Goal: Transaction & Acquisition: Book appointment/travel/reservation

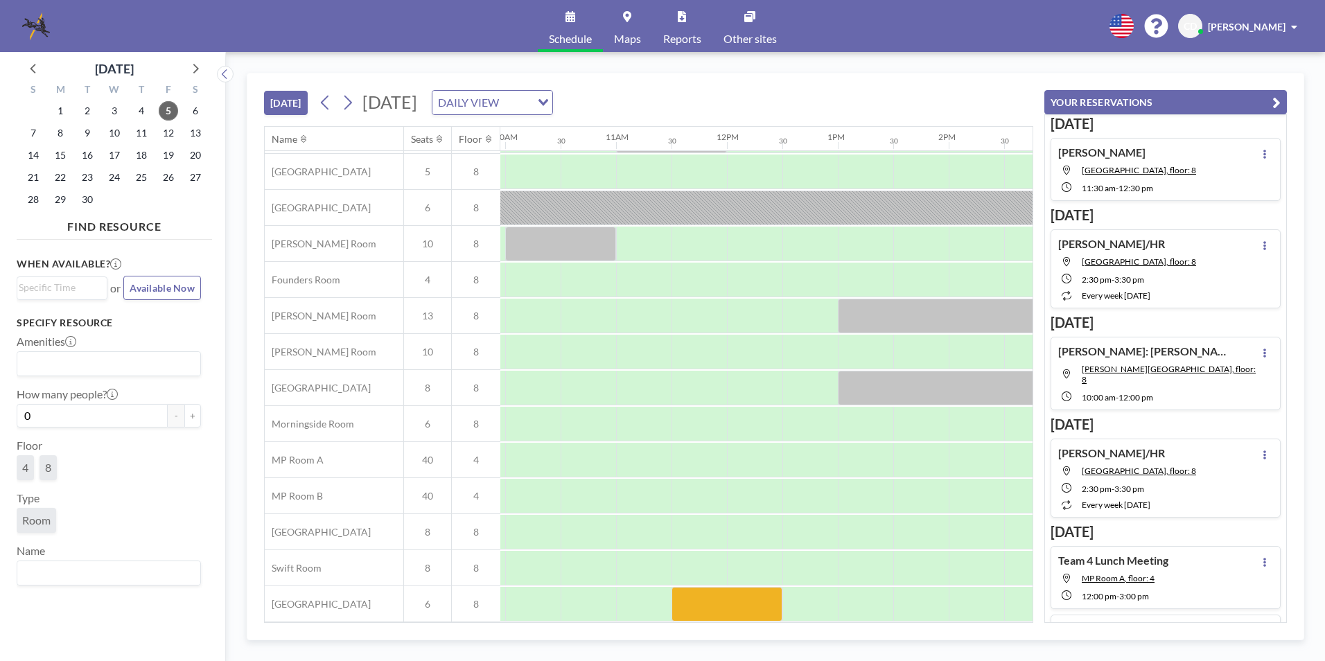
scroll to position [40, 778]
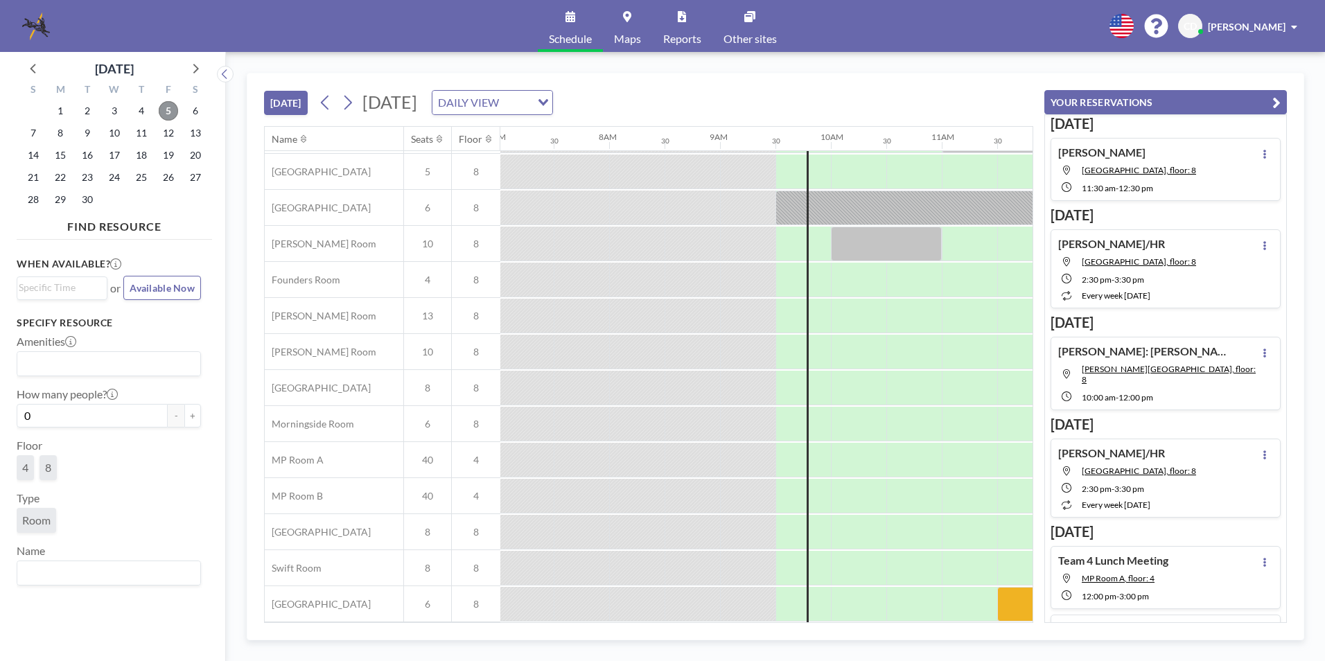
click at [169, 109] on span "5" at bounding box center [168, 110] width 19 height 19
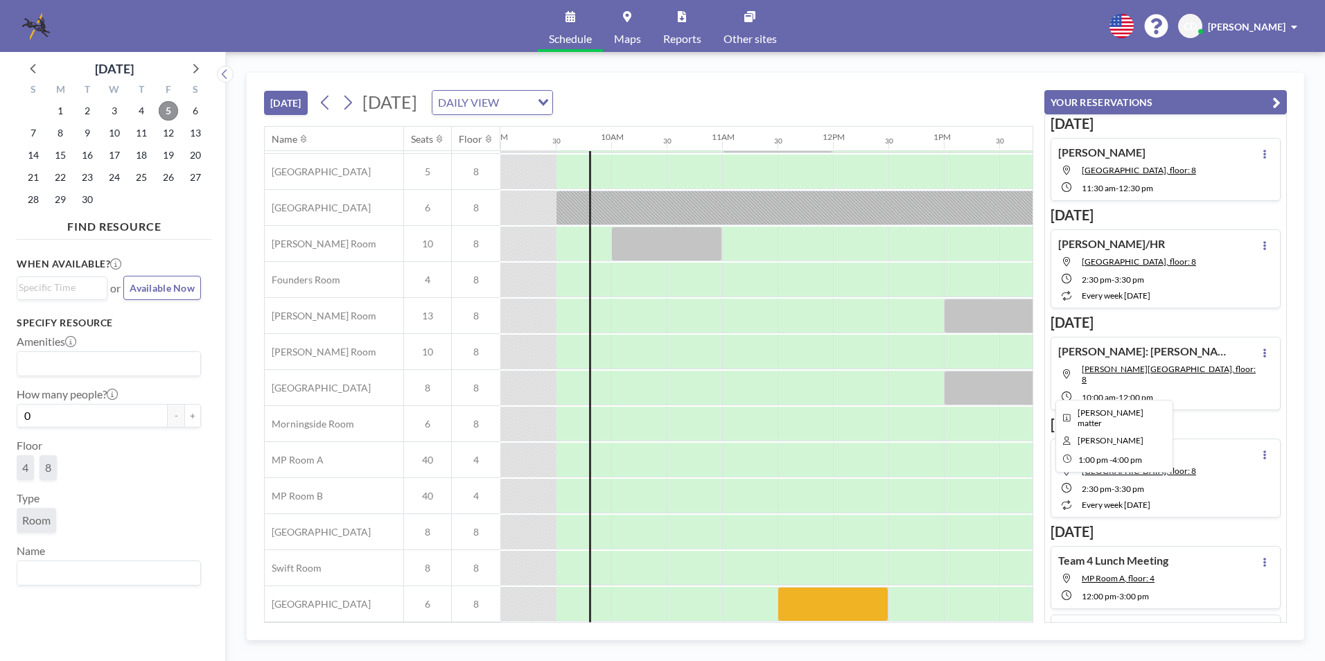
scroll to position [0, 998]
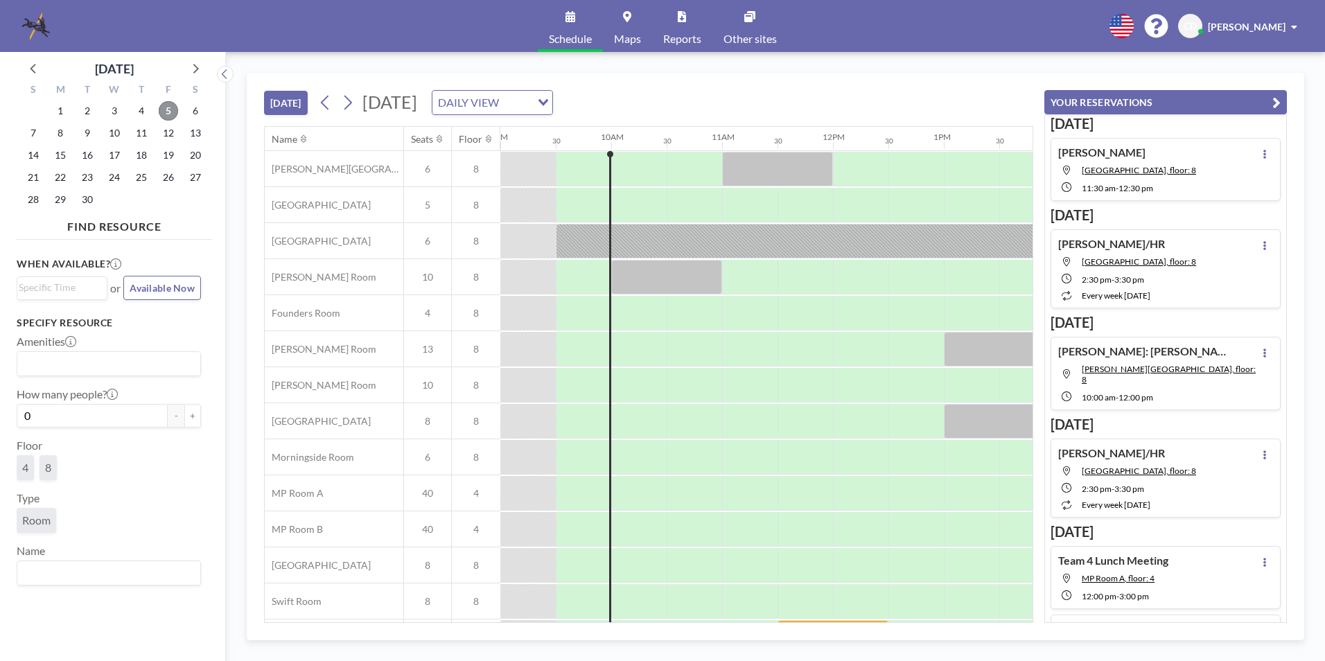
click at [163, 112] on span "5" at bounding box center [168, 110] width 19 height 19
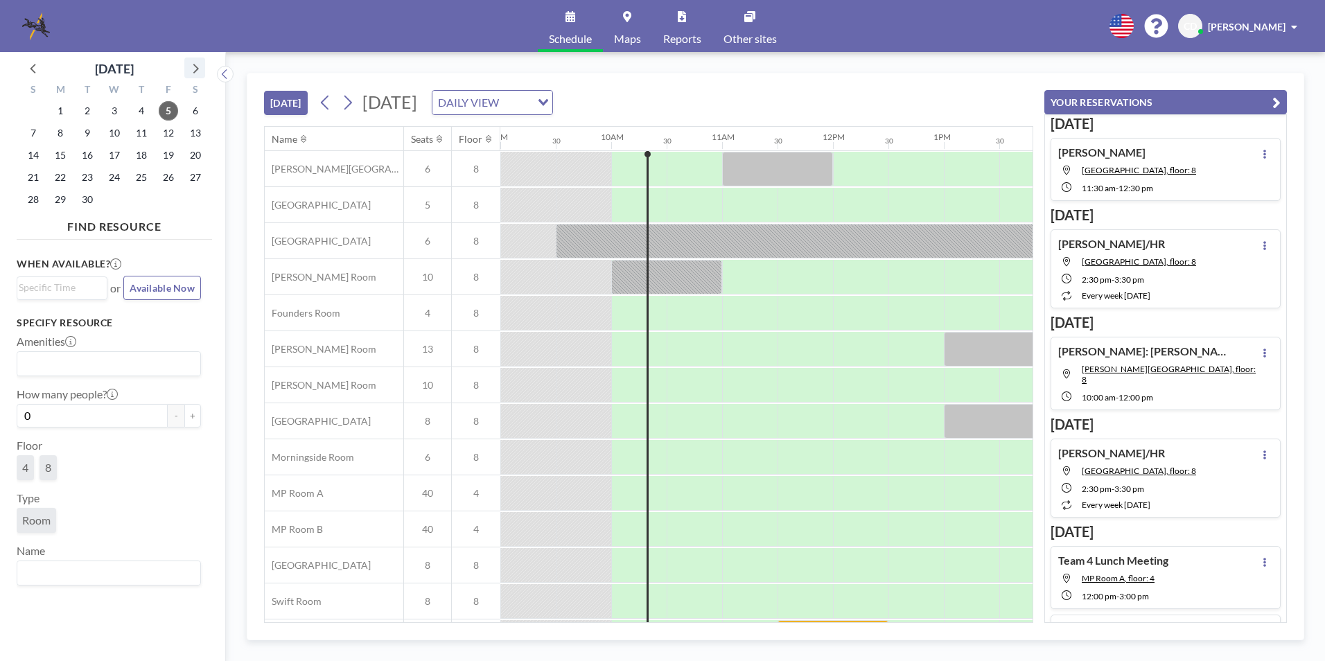
click at [191, 63] on icon at bounding box center [195, 68] width 18 height 18
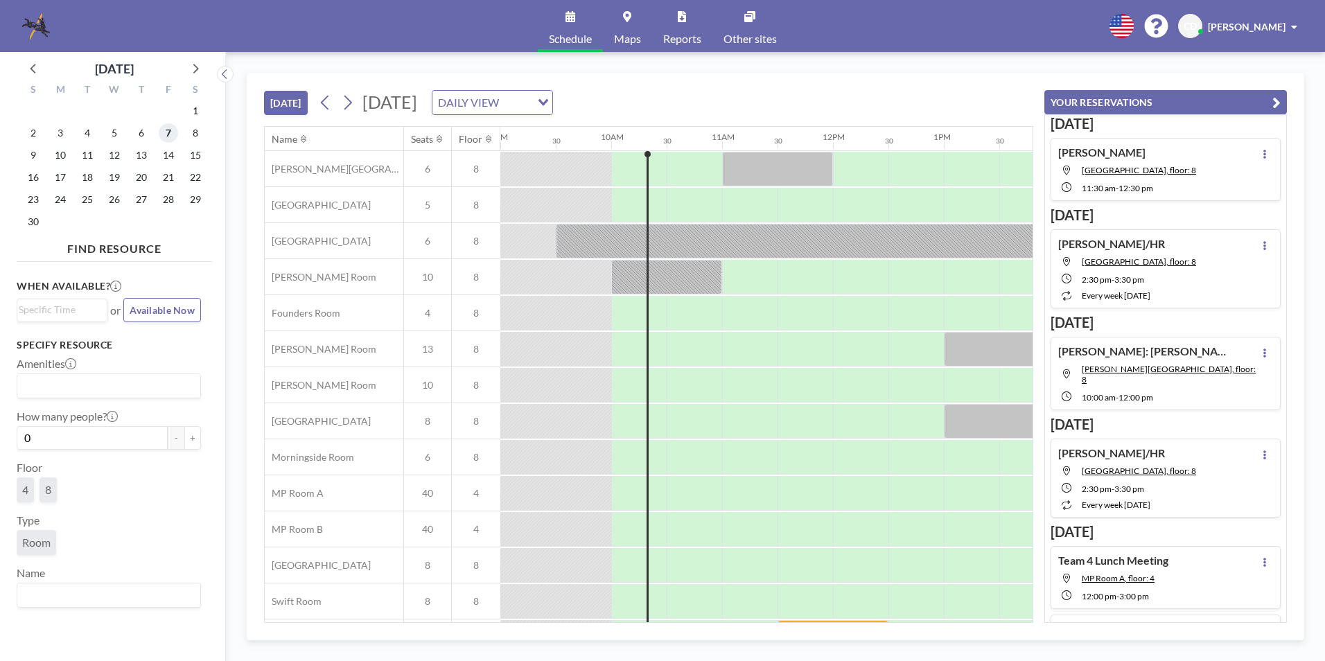
click at [175, 131] on span "7" at bounding box center [168, 132] width 19 height 19
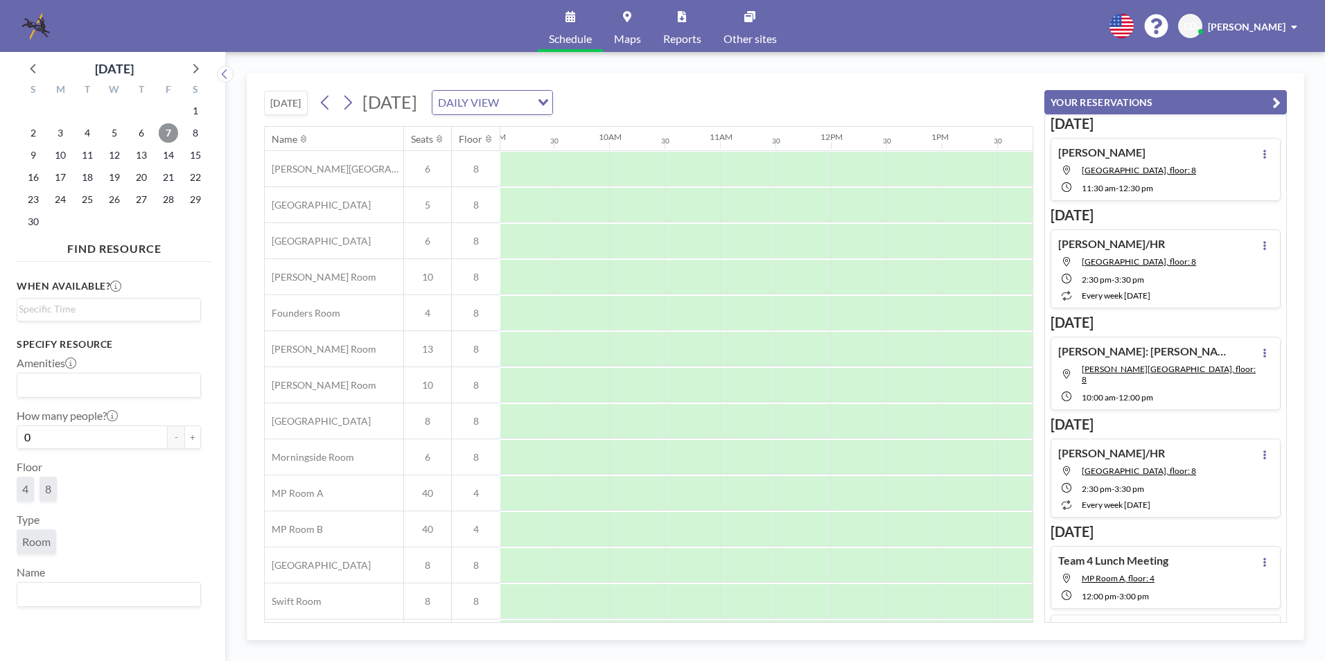
scroll to position [0, 1007]
click at [622, 283] on div at bounding box center [628, 277] width 55 height 35
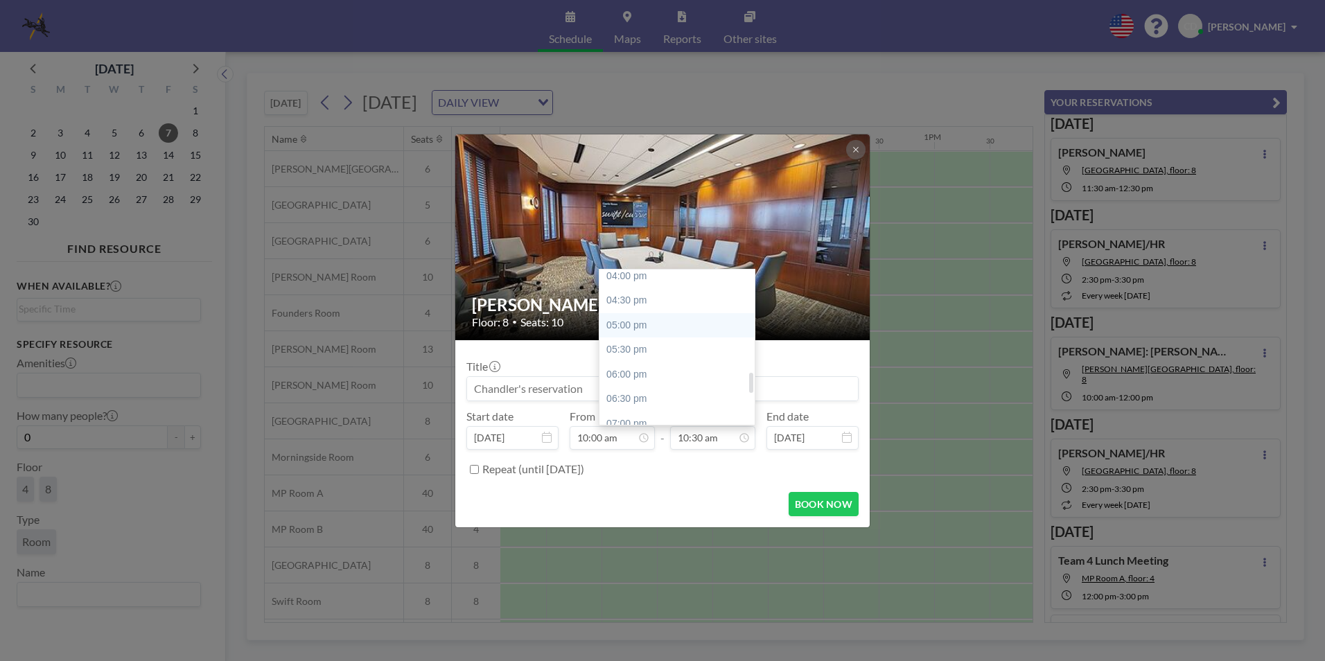
scroll to position [725, 0]
click at [687, 299] on div "03:00 pm" at bounding box center [680, 295] width 162 height 25
type input "03:00 pm"
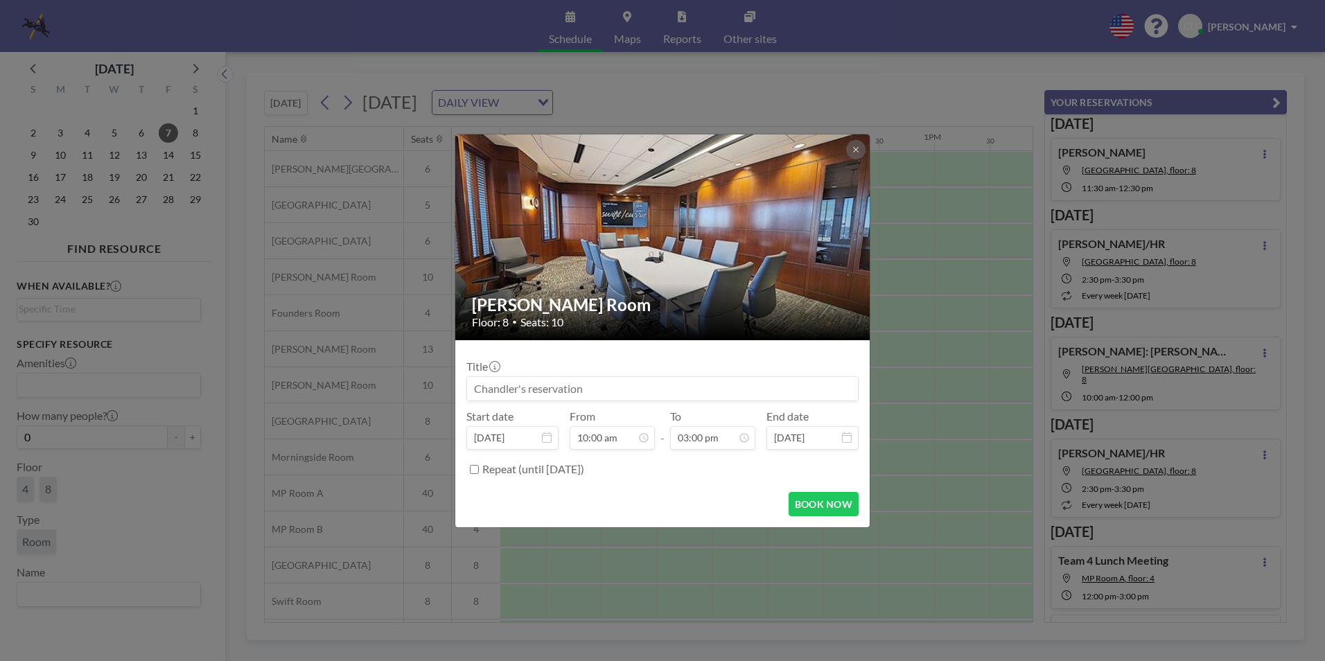
click at [666, 387] on input at bounding box center [662, 389] width 391 height 24
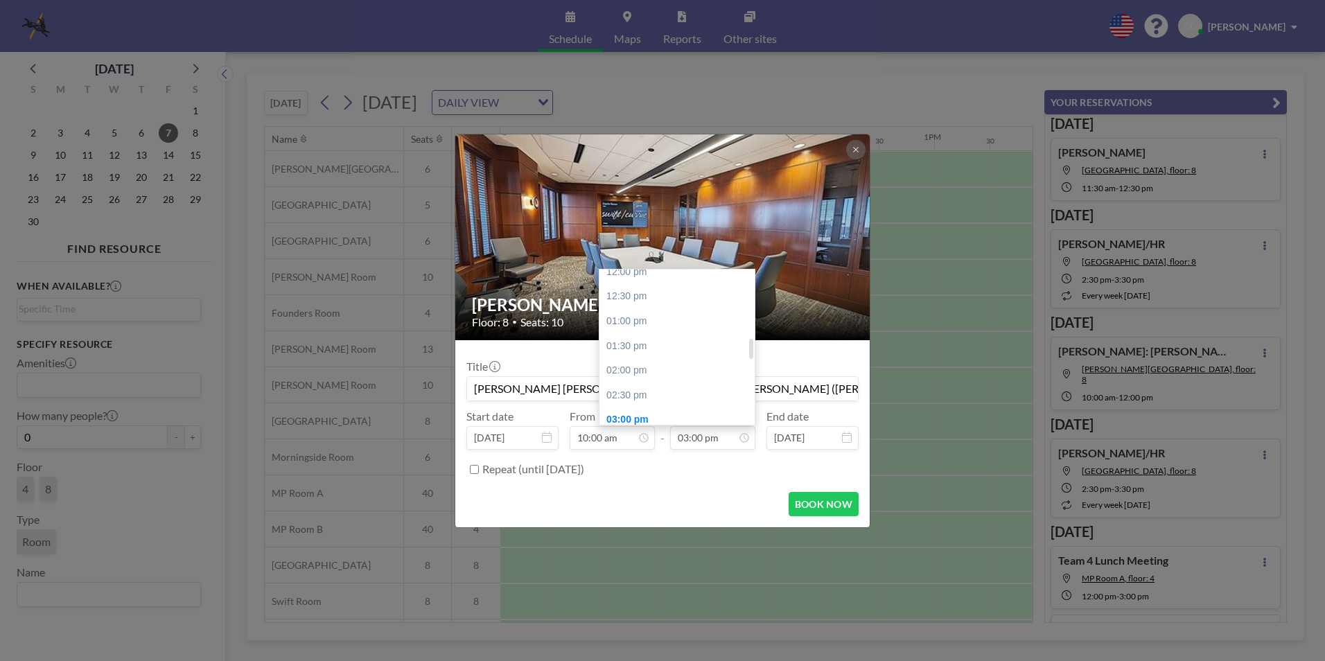
scroll to position [532, 0]
type input "[PERSON_NAME] [PERSON_NAME]: [PERSON_NAME] [PERSON_NAME] ([PERSON_NAME])"
click at [664, 384] on div "01:00 pm" at bounding box center [680, 390] width 162 height 25
type input "01:00 pm"
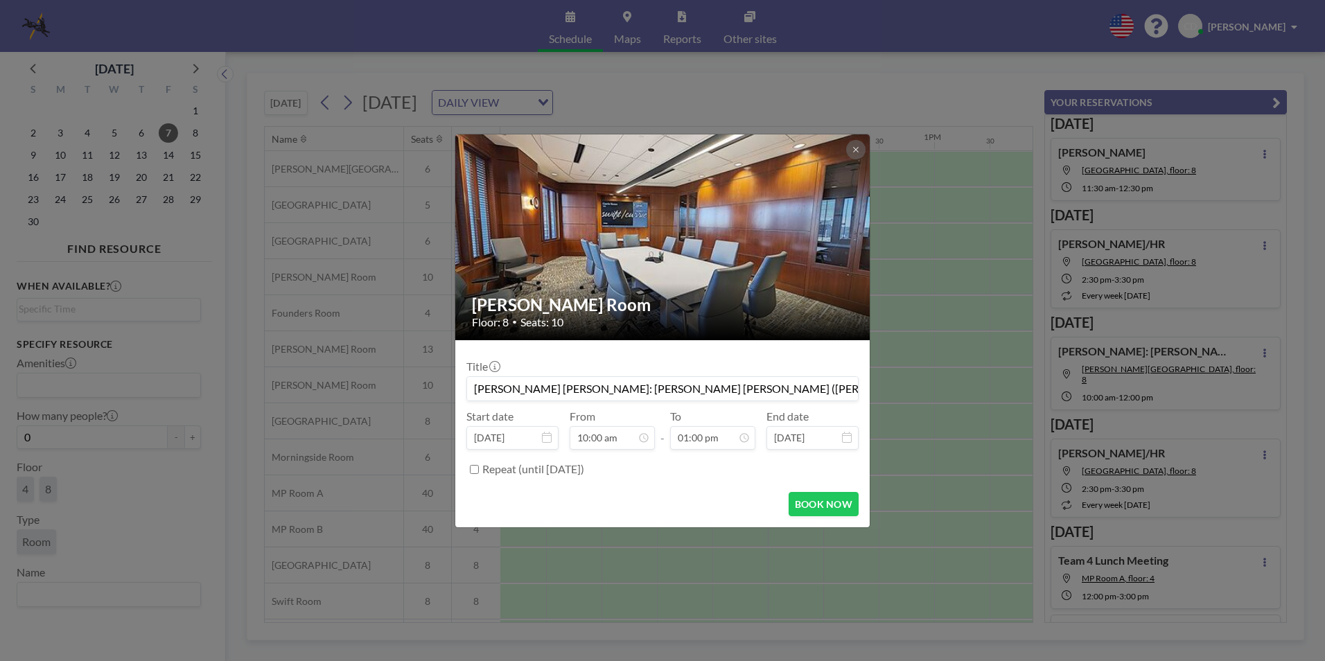
scroll to position [641, 0]
click at [806, 495] on button "BOOK NOW" at bounding box center [823, 504] width 70 height 24
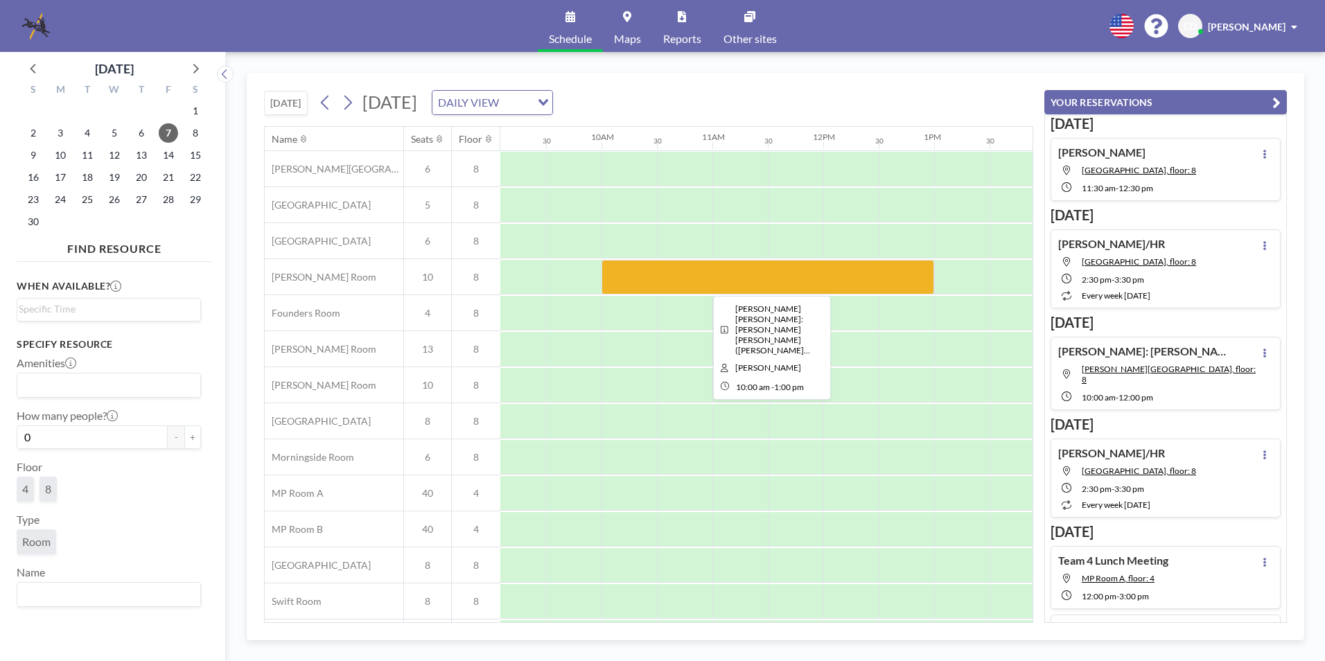
click at [656, 263] on div at bounding box center [767, 277] width 333 height 35
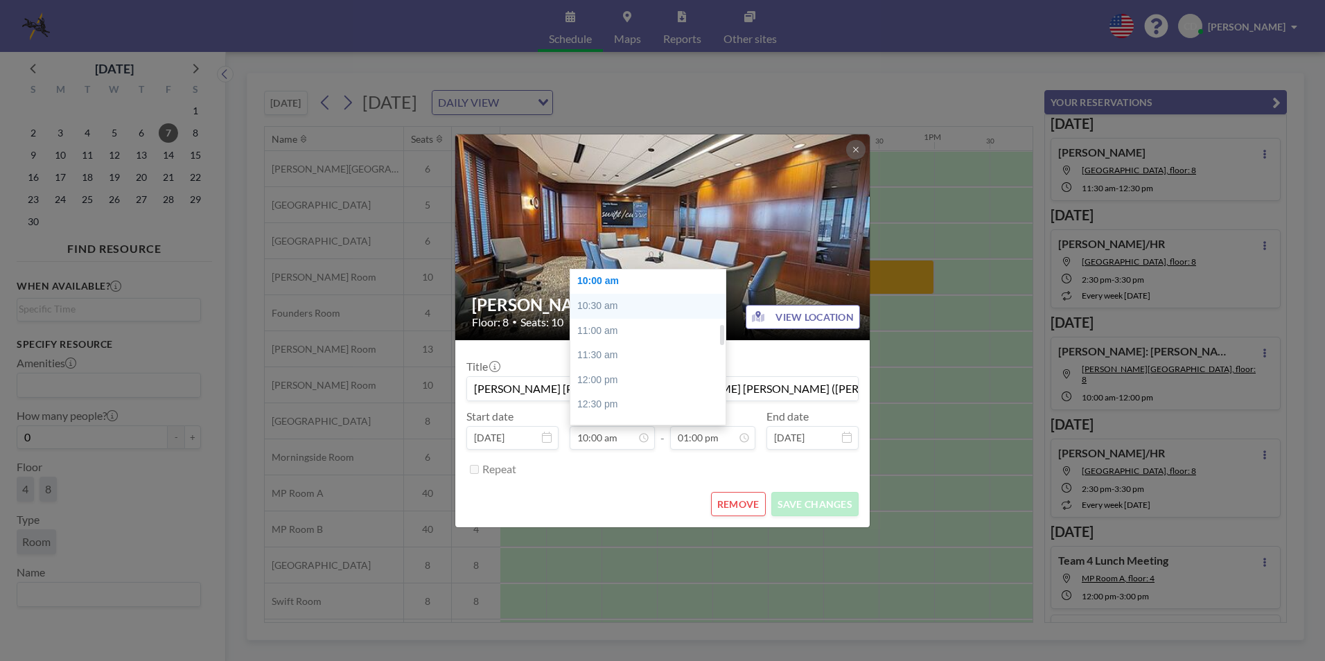
scroll to position [424, 0]
click at [599, 308] on div "09:00 am" at bounding box center [651, 301] width 162 height 25
type input "09:00 am"
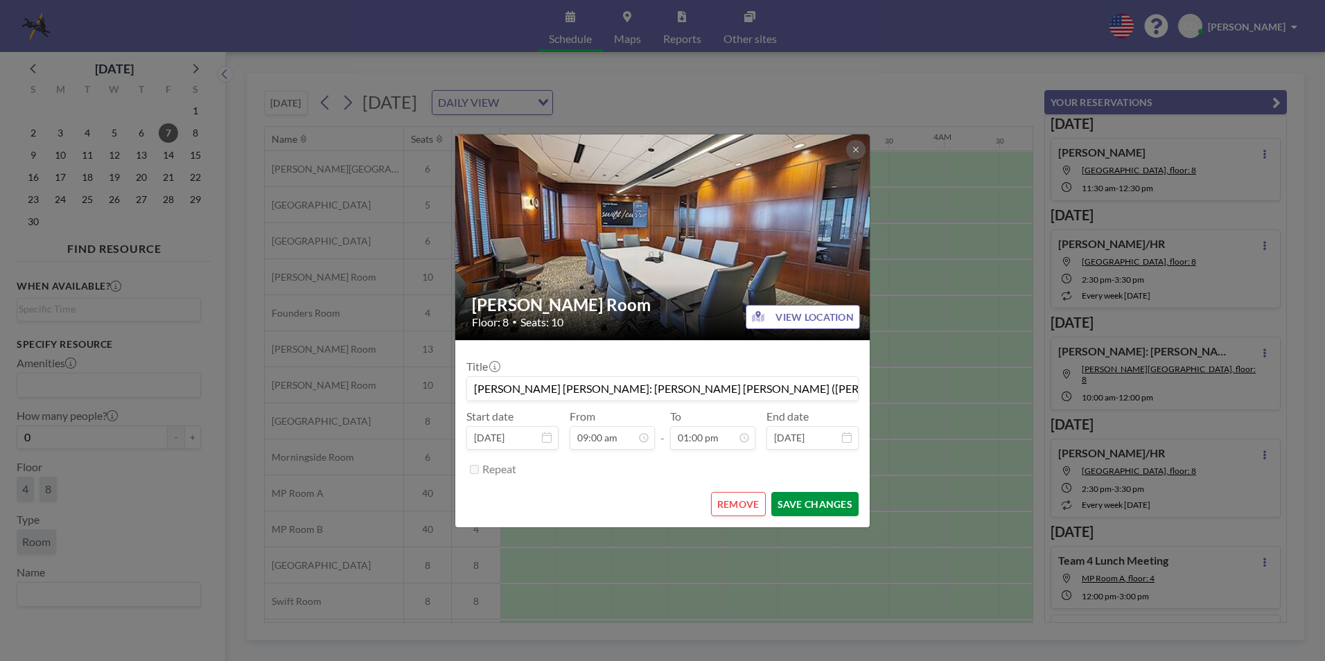
scroll to position [0, 942]
click at [806, 497] on button "SAVE CHANGES" at bounding box center [814, 504] width 87 height 24
